Goal: Navigation & Orientation: Find specific page/section

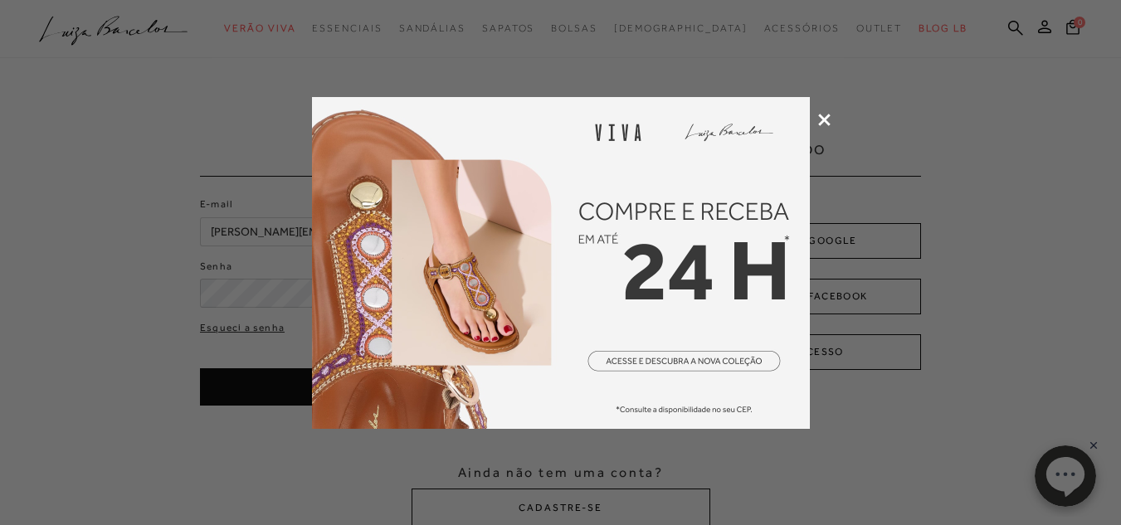
click at [823, 127] on div at bounding box center [560, 262] width 1121 height 525
click at [820, 119] on icon at bounding box center [824, 120] width 12 height 12
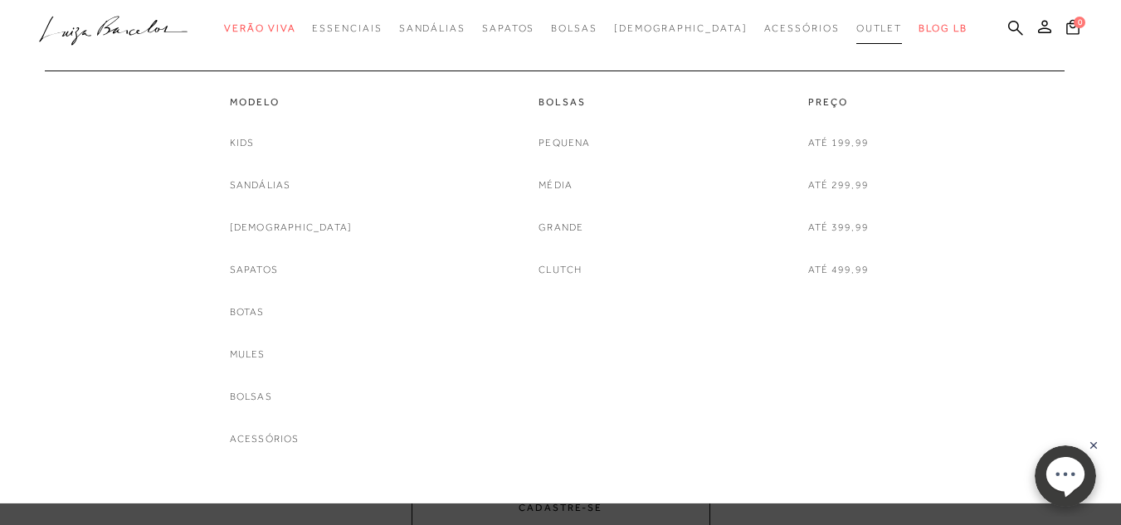
click at [857, 27] on span "Outlet" at bounding box center [880, 28] width 46 height 12
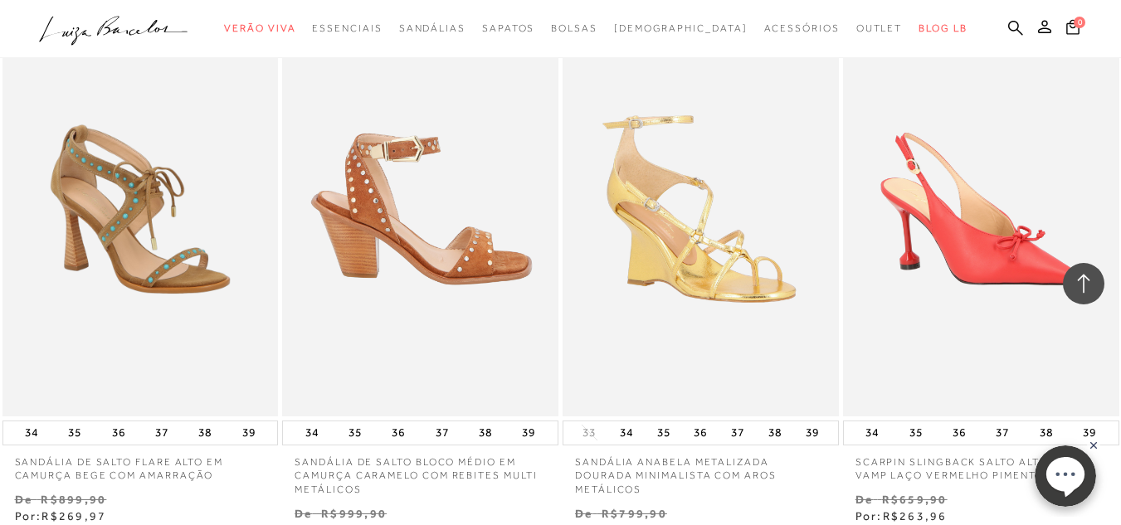
scroll to position [1909, 0]
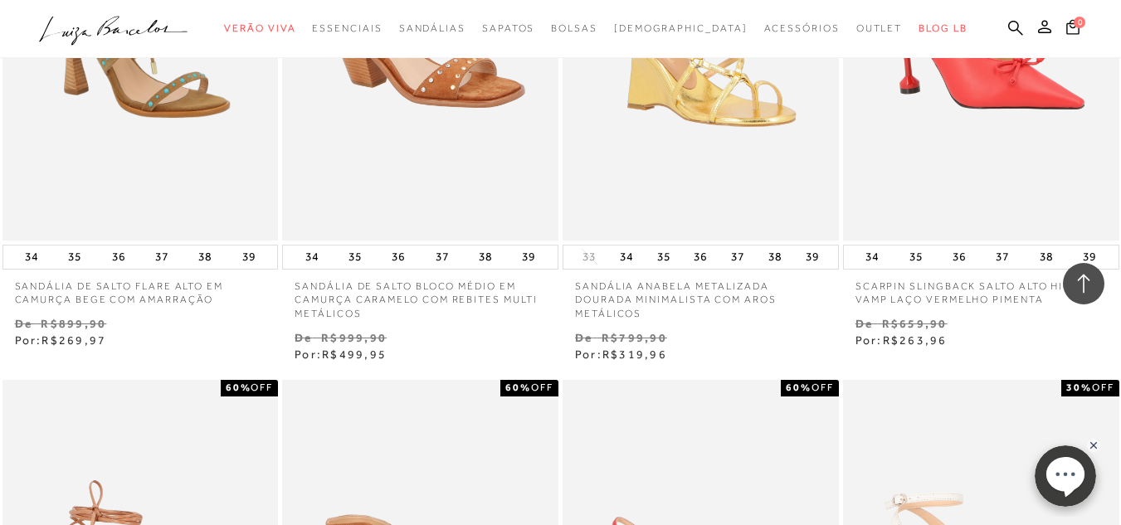
drag, startPoint x: 477, startPoint y: 315, endPoint x: 242, endPoint y: 352, distance: 238.7
click at [242, 352] on div "SANDÁLIA DE SALTO FLARE ALTO EM CAMURÇA BEGE COM AMARRAÇÃO 70% OFF 34 35 36" at bounding box center [560, 94] width 1121 height 541
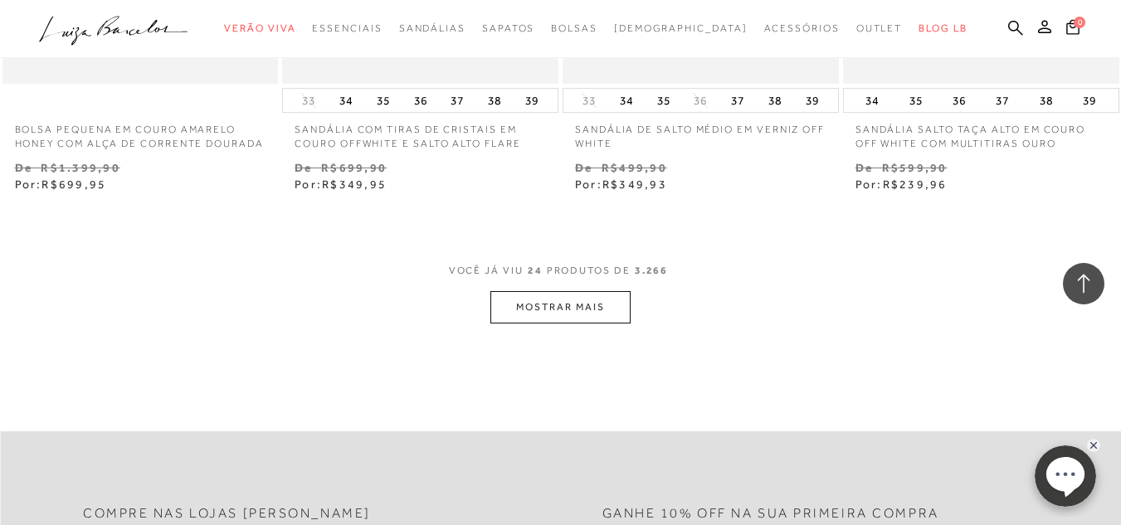
scroll to position [3320, 0]
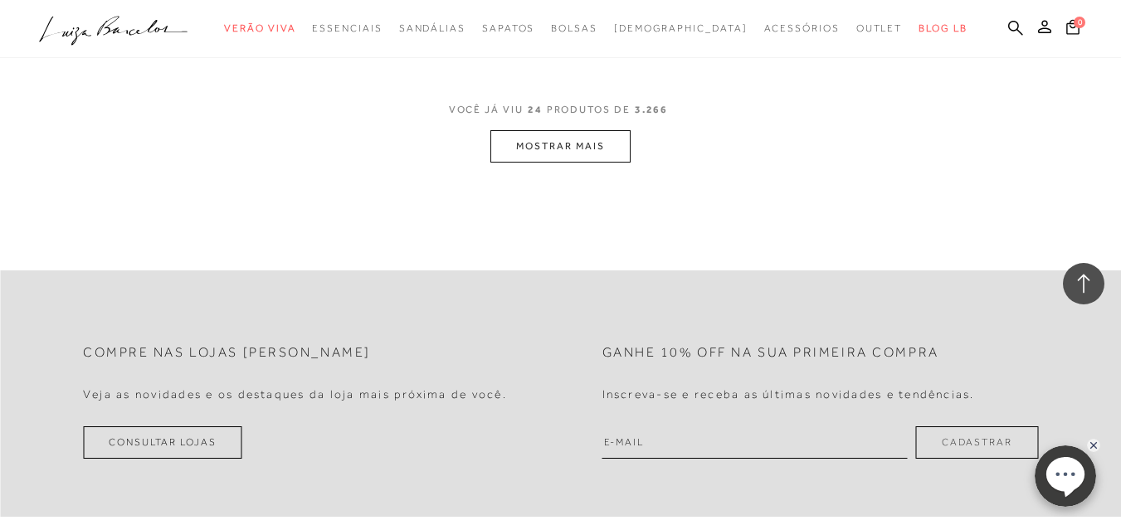
click at [561, 163] on button "MOSTRAR MAIS" at bounding box center [560, 146] width 139 height 32
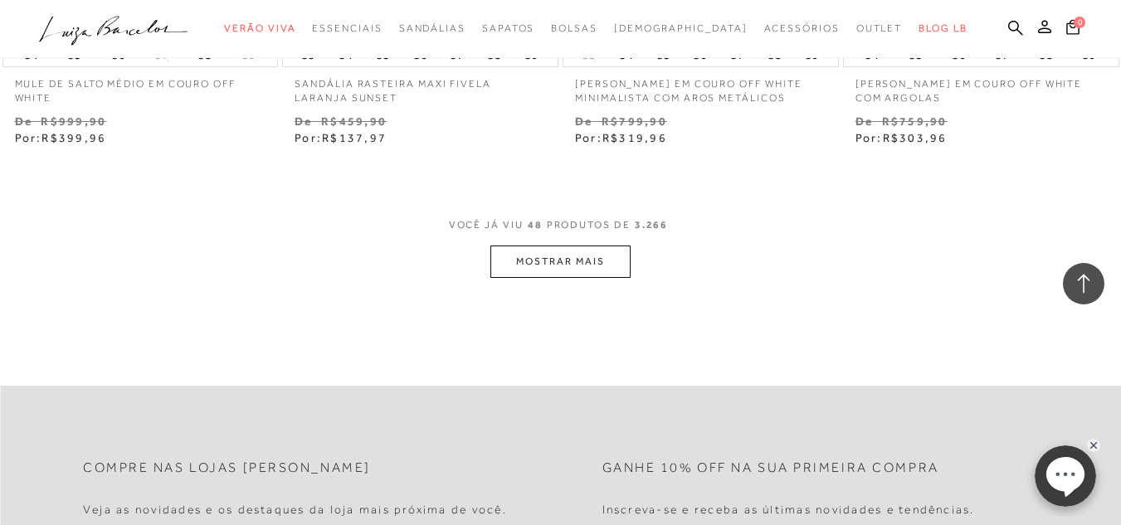
scroll to position [6475, 0]
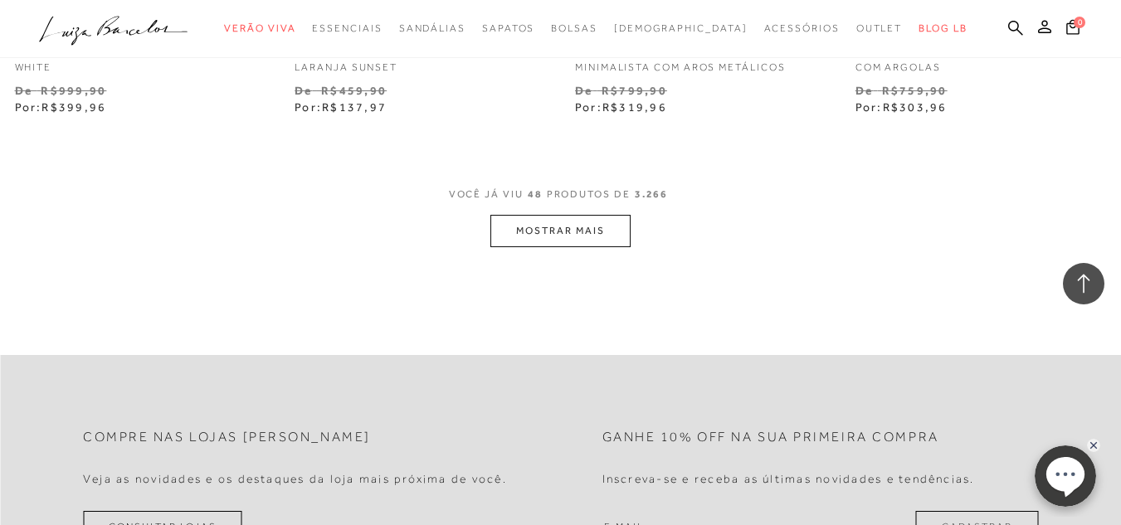
click at [556, 247] on button "MOSTRAR MAIS" at bounding box center [560, 231] width 139 height 32
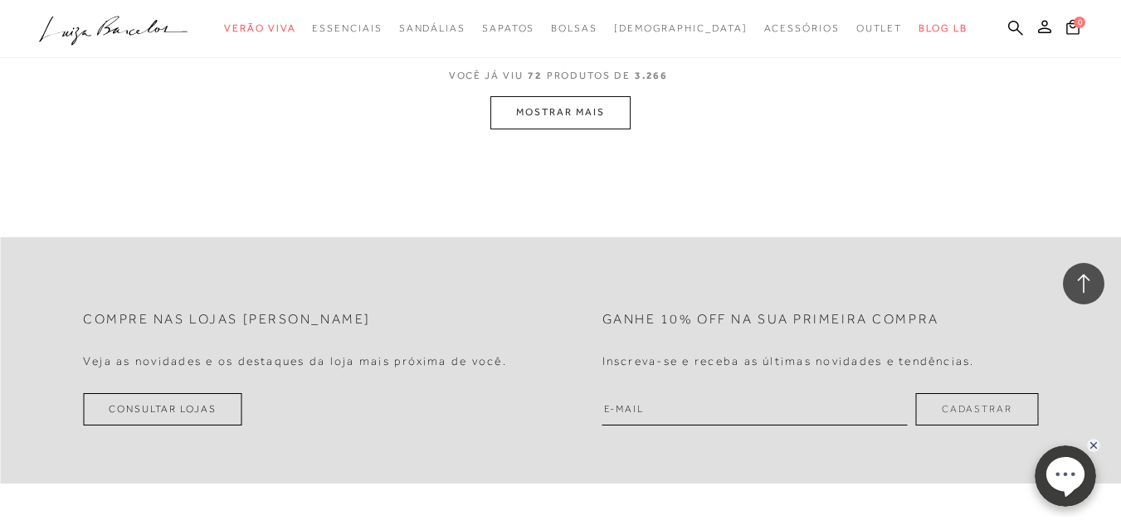
scroll to position [9878, 0]
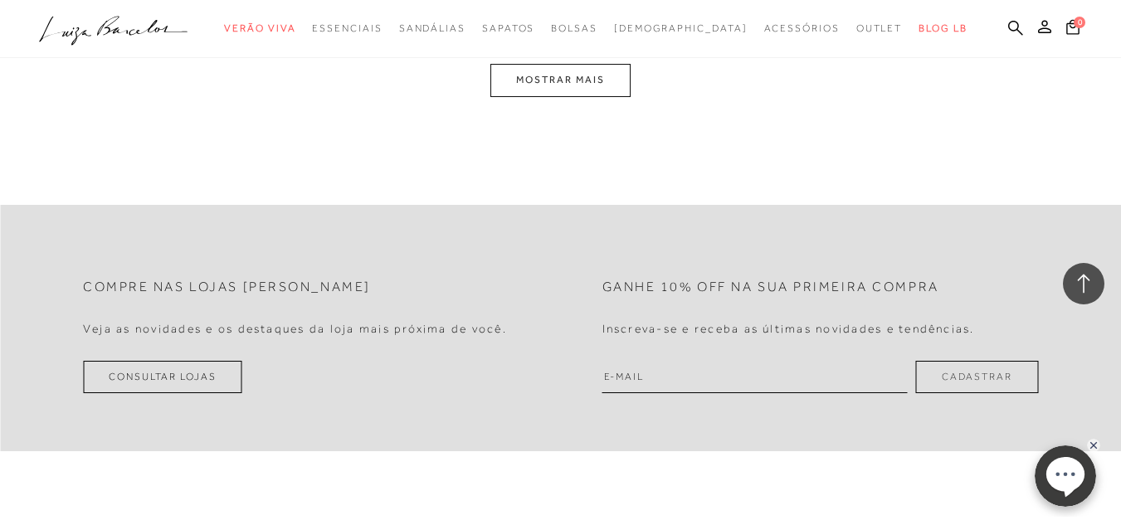
click at [579, 95] on button "MOSTRAR MAIS" at bounding box center [560, 80] width 139 height 32
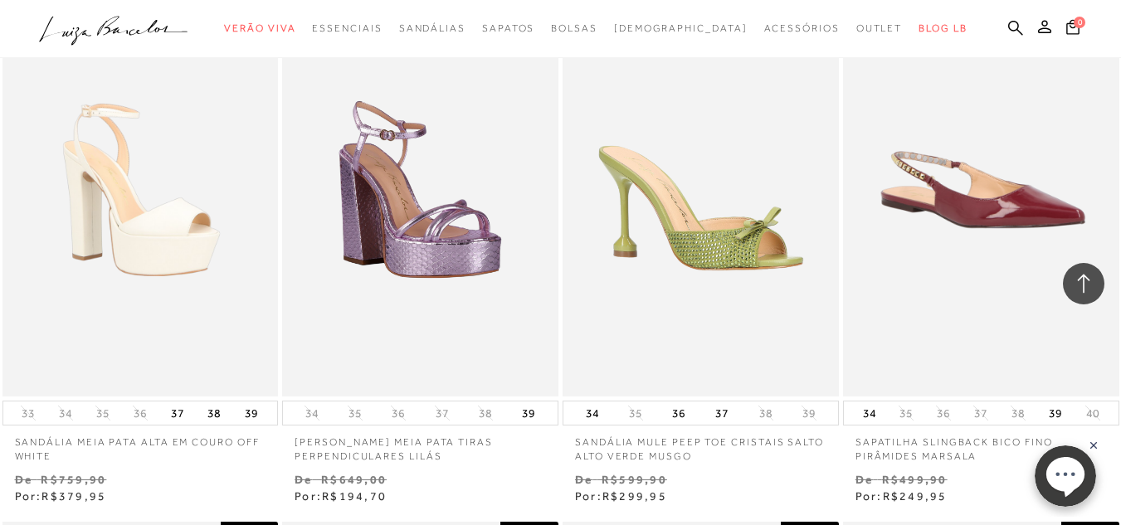
scroll to position [12971, 0]
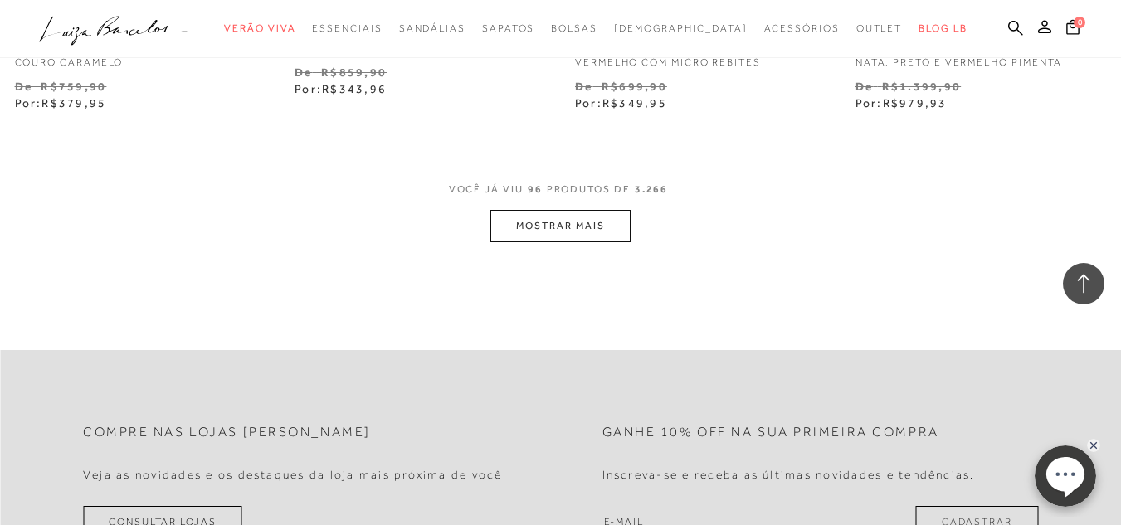
click at [528, 242] on button "MOSTRAR MAIS" at bounding box center [560, 226] width 139 height 32
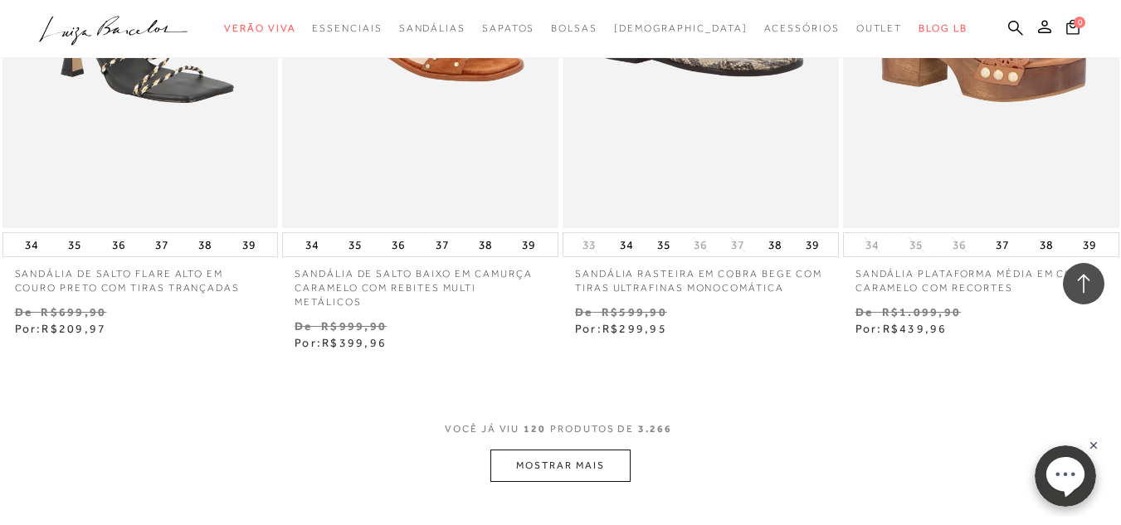
scroll to position [16125, 0]
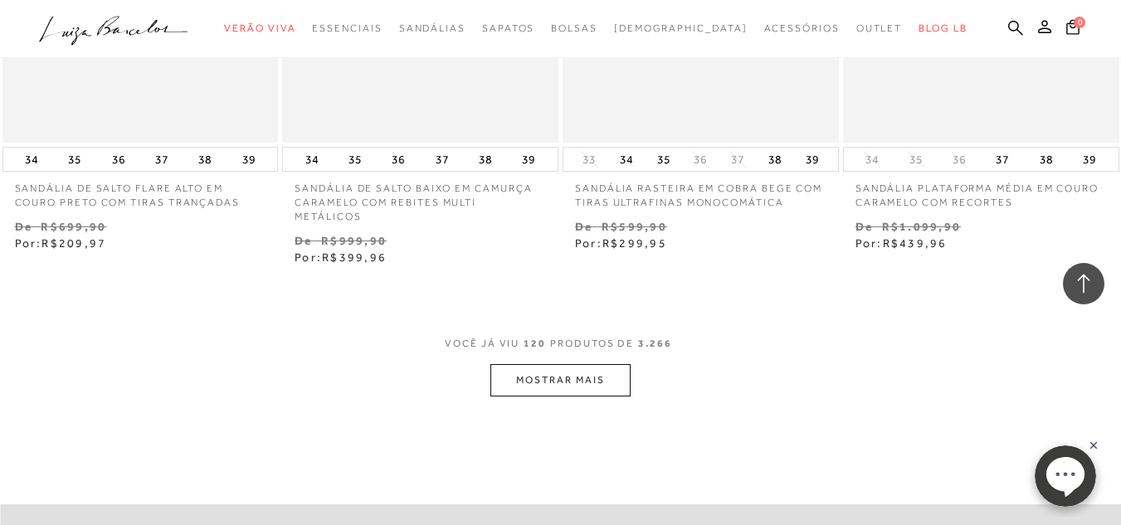
click at [534, 375] on button "MOSTRAR MAIS" at bounding box center [560, 380] width 139 height 32
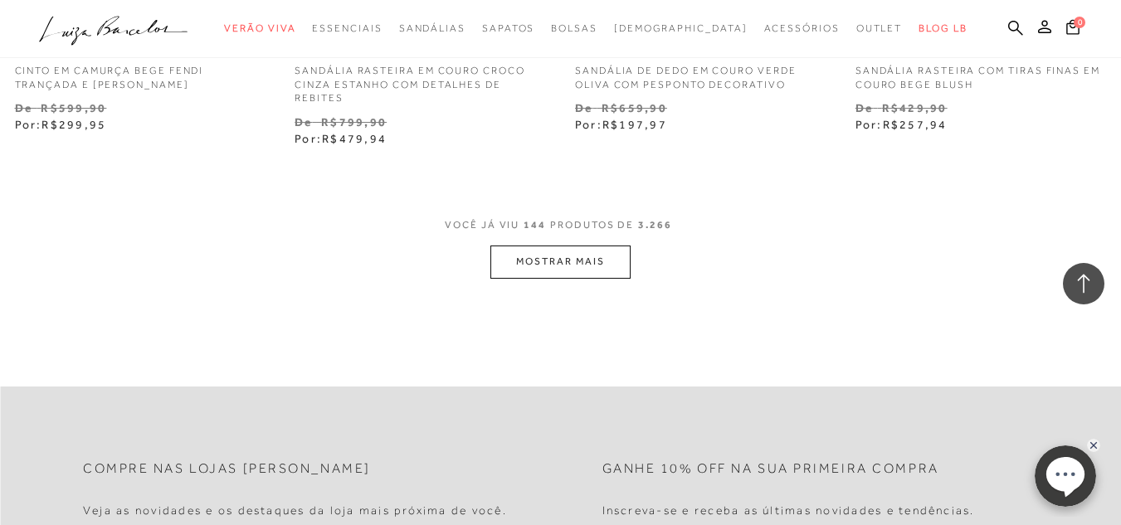
scroll to position [19529, 0]
click at [554, 242] on button "MOSTRAR MAIS" at bounding box center [560, 258] width 139 height 32
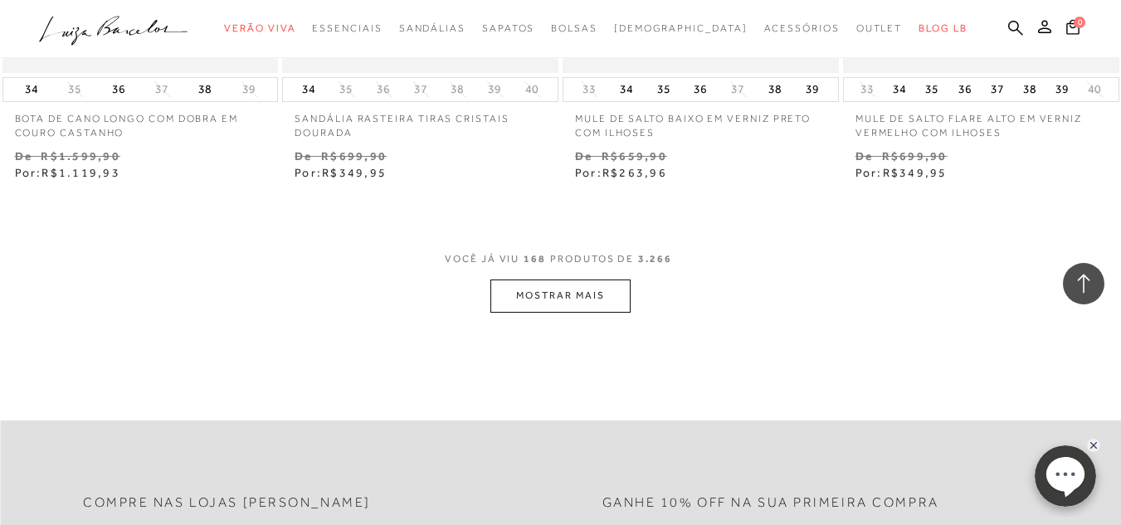
scroll to position [22849, 0]
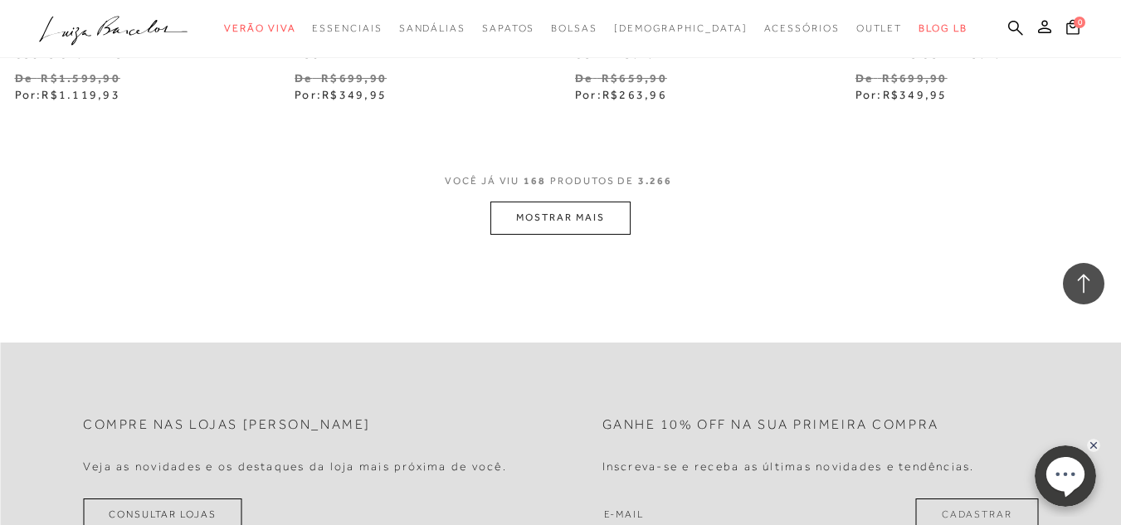
click at [604, 202] on button "MOSTRAR MAIS" at bounding box center [560, 218] width 139 height 32
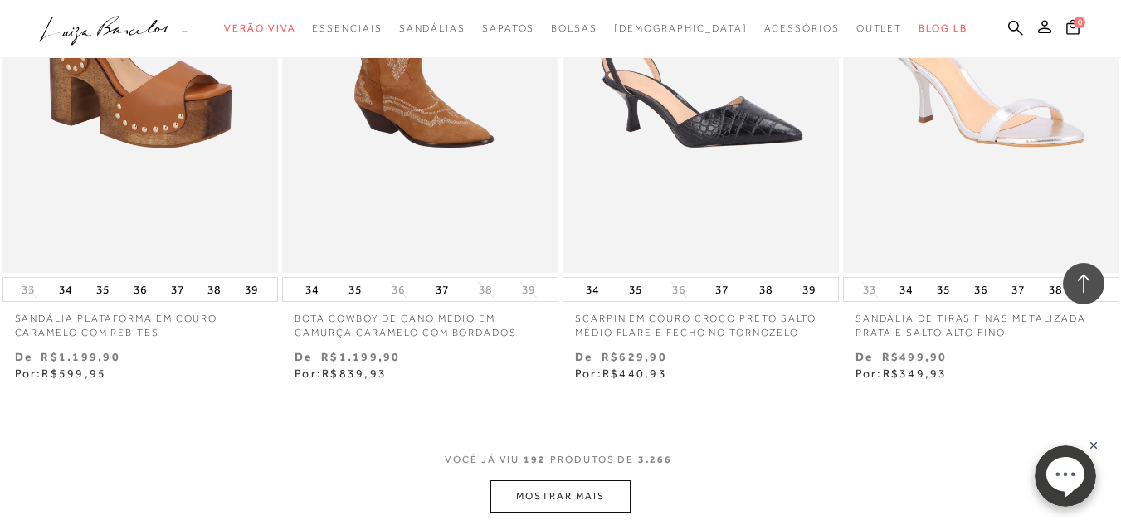
scroll to position [25920, 0]
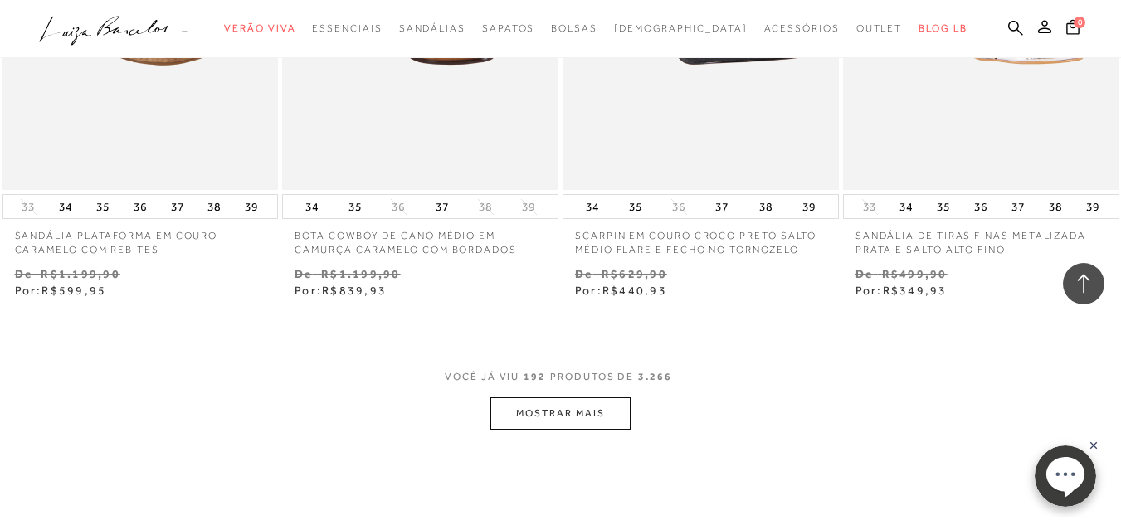
click at [537, 398] on button "MOSTRAR MAIS" at bounding box center [560, 414] width 139 height 32
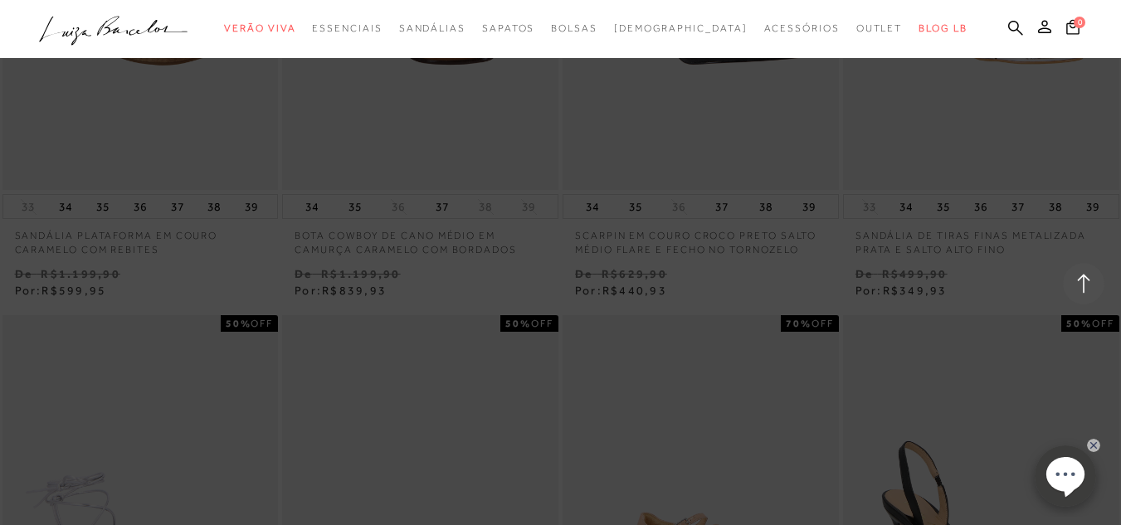
click at [1041, 183] on div at bounding box center [560, 262] width 1121 height 525
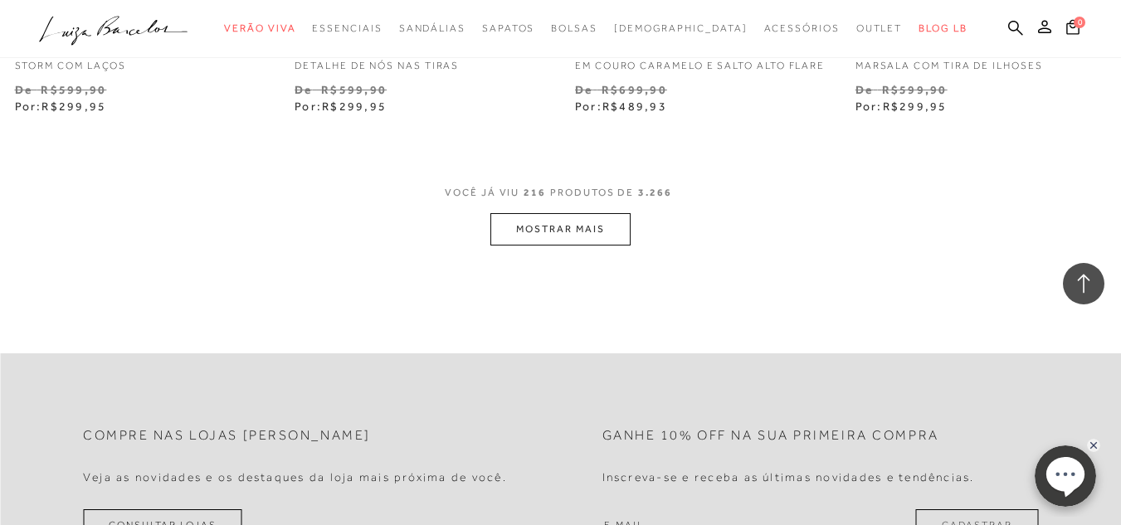
scroll to position [29323, 0]
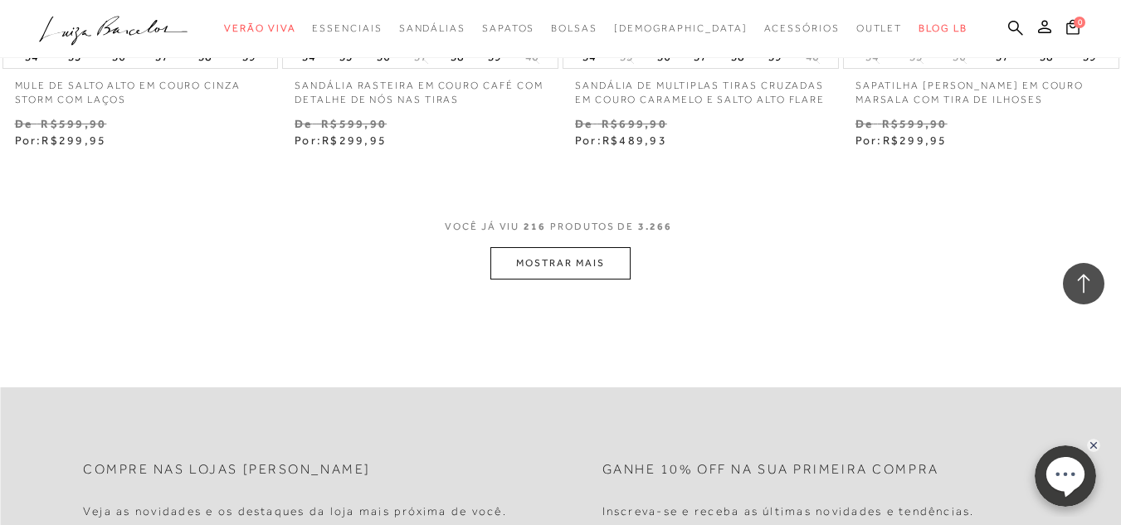
click at [574, 247] on button "MOSTRAR MAIS" at bounding box center [560, 263] width 139 height 32
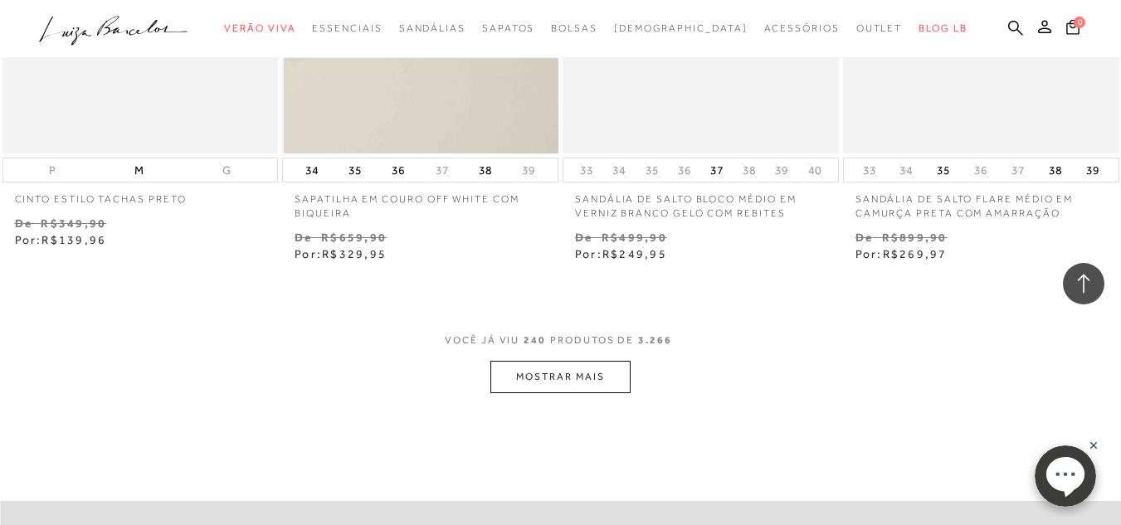
scroll to position [32478, 0]
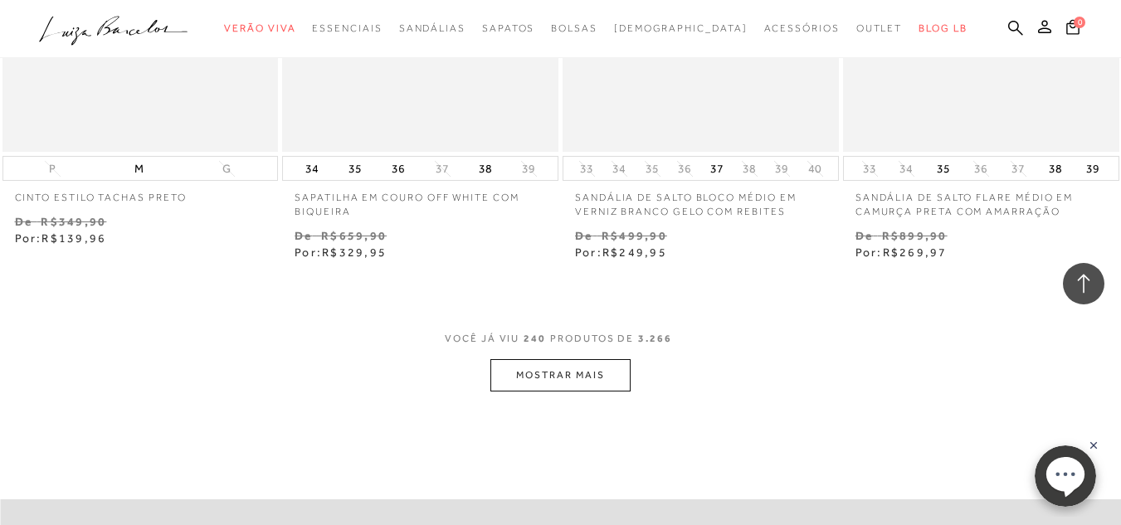
click at [557, 359] on button "MOSTRAR MAIS" at bounding box center [560, 375] width 139 height 32
